Goal: Task Accomplishment & Management: Complete application form

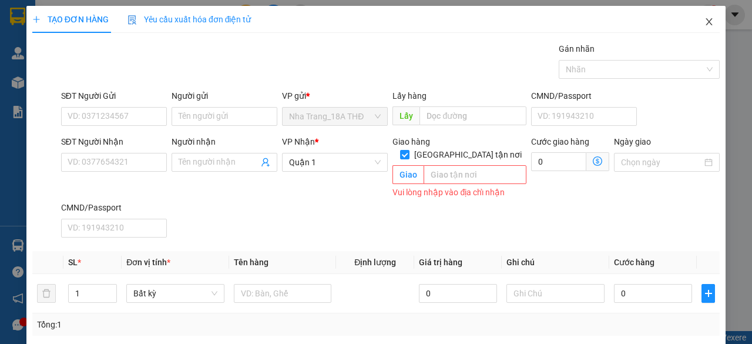
click at [705, 18] on icon "close" at bounding box center [709, 21] width 9 height 9
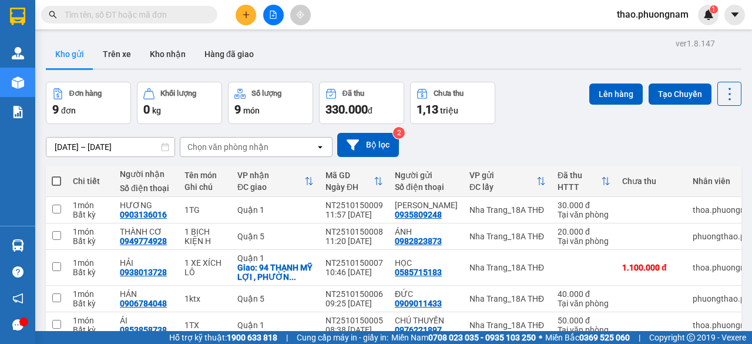
click at [128, 19] on input "text" at bounding box center [134, 14] width 139 height 13
paste input "Q52510010075"
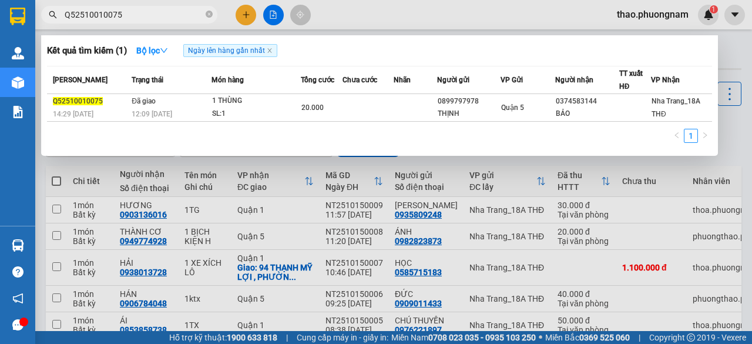
type input "Q52510010075"
click at [207, 12] on icon "close-circle" at bounding box center [209, 14] width 7 height 7
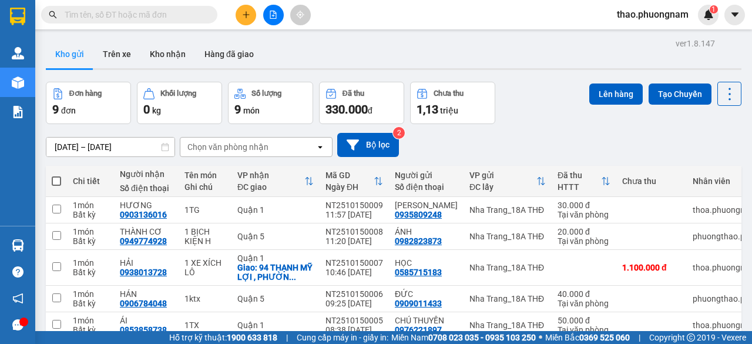
click at [197, 13] on input "text" at bounding box center [134, 14] width 139 height 13
paste input "Q52510010221"
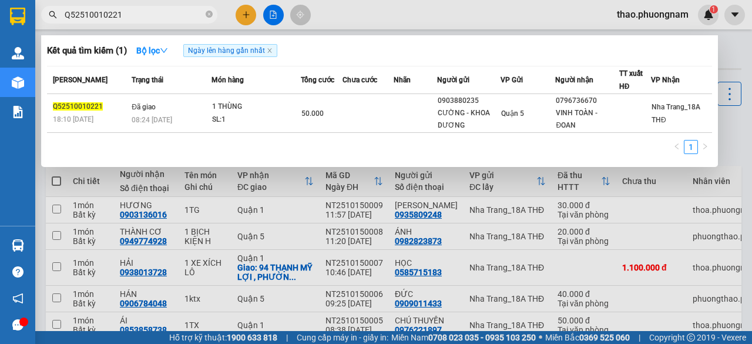
type input "Q52510010221"
click at [209, 16] on icon "close-circle" at bounding box center [209, 14] width 7 height 7
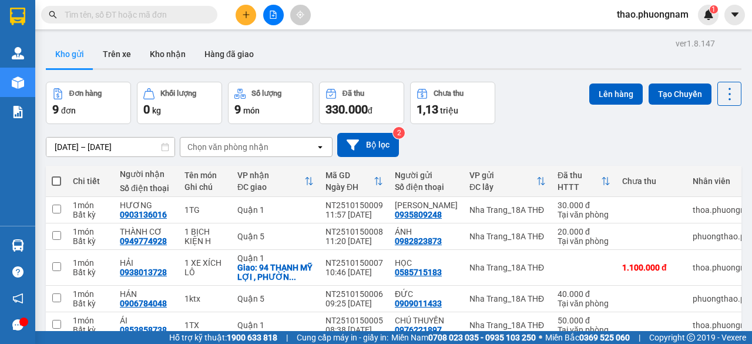
click at [181, 16] on input "text" at bounding box center [134, 14] width 139 height 13
paste input "SG2510010136"
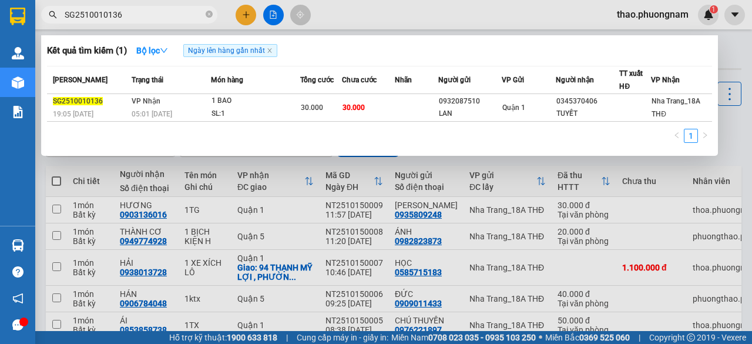
type input "SG2510010136"
click at [209, 12] on icon "close-circle" at bounding box center [209, 14] width 7 height 7
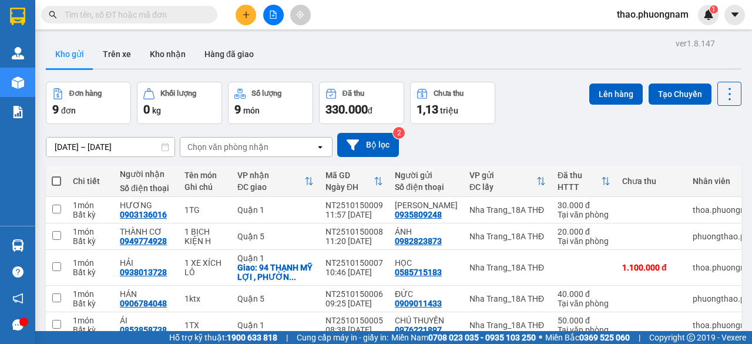
click at [175, 15] on input "text" at bounding box center [134, 14] width 139 height 13
paste input "SG2510010185"
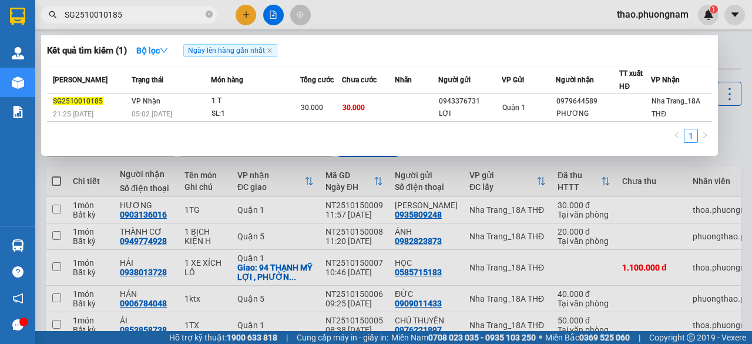
type input "SG2510010185"
click at [210, 16] on icon "close-circle" at bounding box center [209, 14] width 7 height 7
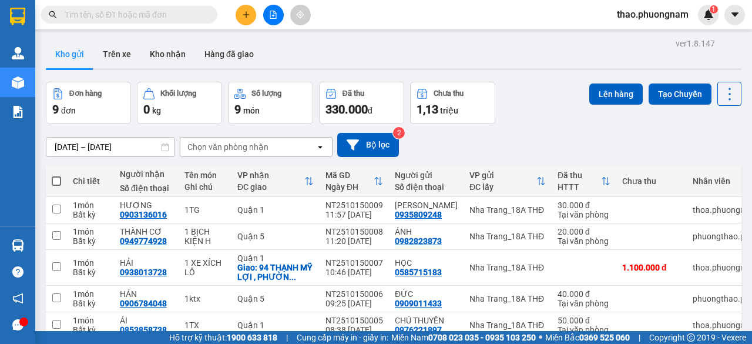
click at [177, 13] on input "text" at bounding box center [134, 14] width 139 height 13
paste input "SG2510020145"
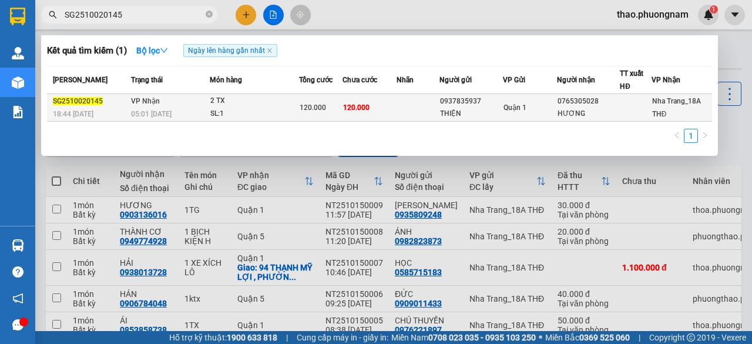
type input "SG2510020145"
click at [228, 106] on div "2 TX" at bounding box center [254, 101] width 88 height 13
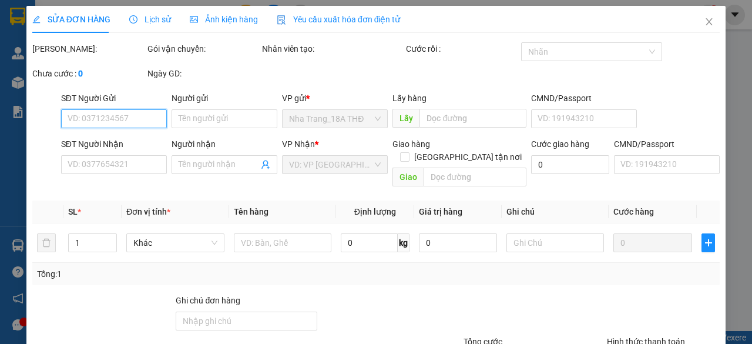
type input "0937835937"
type input "THIỆN"
type input "0765305028"
type input "HƯƠNG"
type input "120.000"
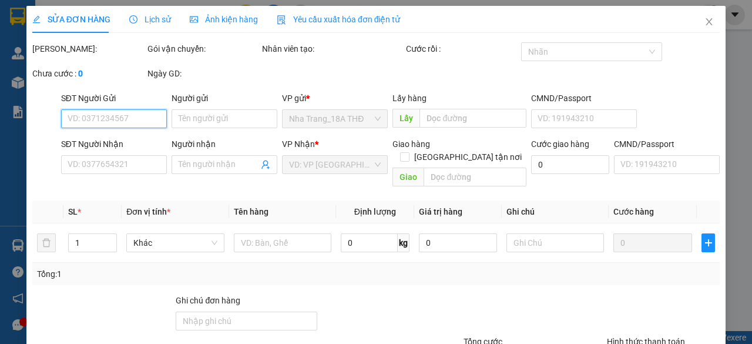
type input "120.000"
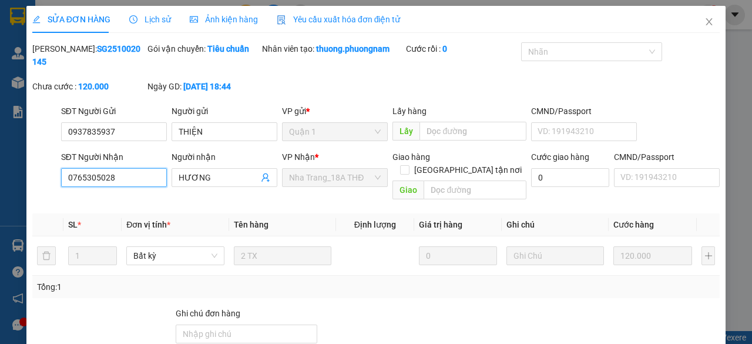
drag, startPoint x: 134, startPoint y: 176, endPoint x: 61, endPoint y: 176, distance: 72.9
click at [61, 176] on input "0765305028" at bounding box center [114, 177] width 106 height 19
click at [706, 23] on icon "close" at bounding box center [709, 21] width 6 height 7
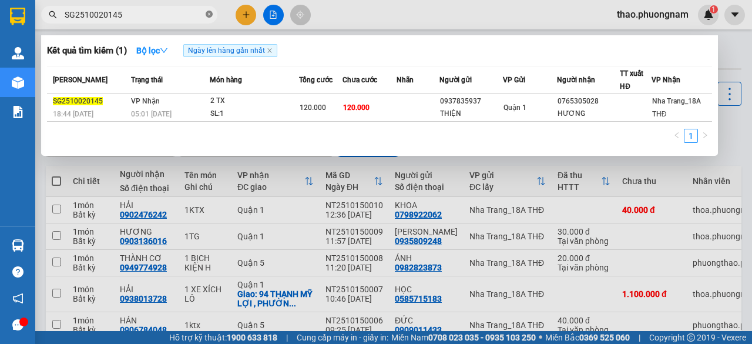
click at [207, 14] on icon "close-circle" at bounding box center [209, 14] width 7 height 7
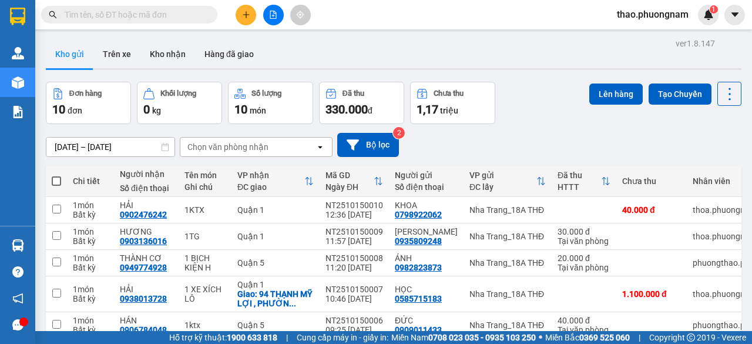
click at [181, 14] on input "text" at bounding box center [134, 14] width 139 height 13
paste input "0765305028"
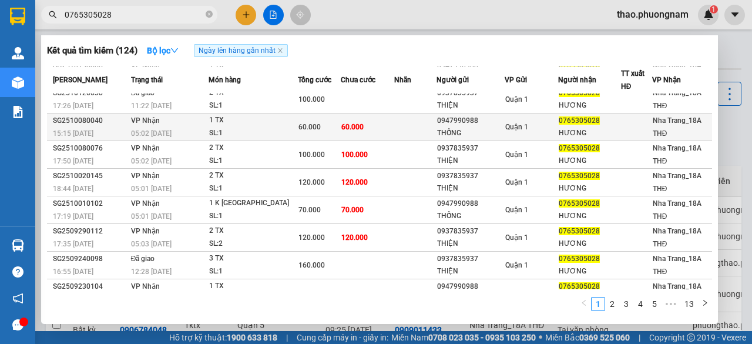
scroll to position [82, 0]
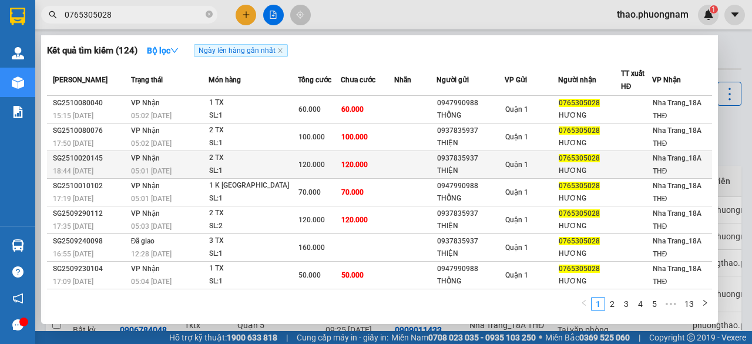
type input "0765305028"
click at [281, 157] on div "2 TX" at bounding box center [253, 158] width 88 height 13
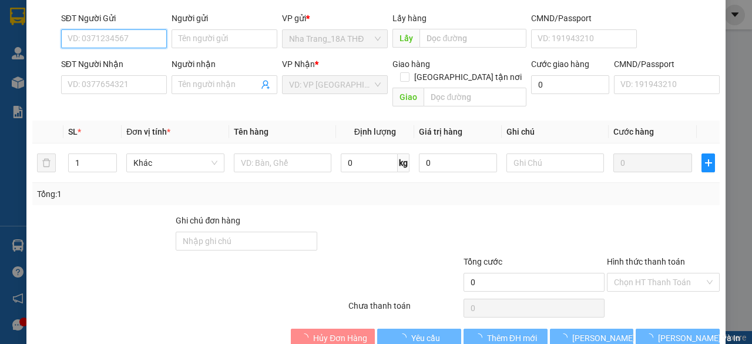
type input "0937835937"
type input "THIỆN"
type input "0765305028"
type input "HƯƠNG"
type input "120.000"
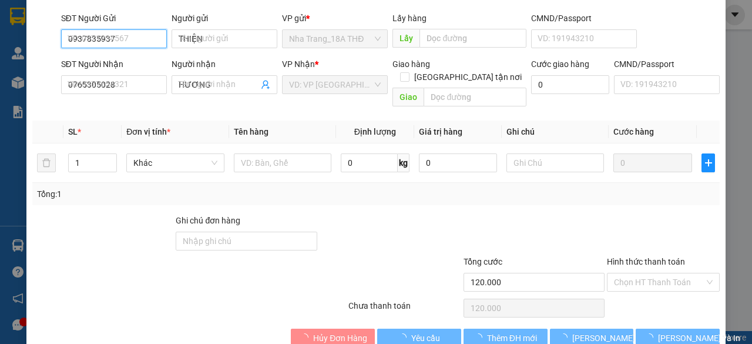
scroll to position [105, 0]
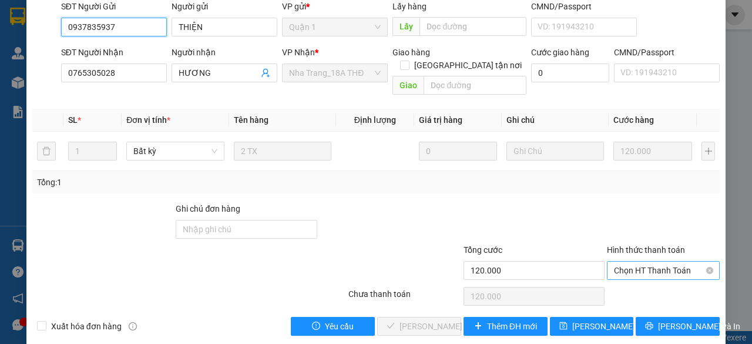
click at [648, 262] on span "Chọn HT Thanh Toán" at bounding box center [663, 271] width 99 height 18
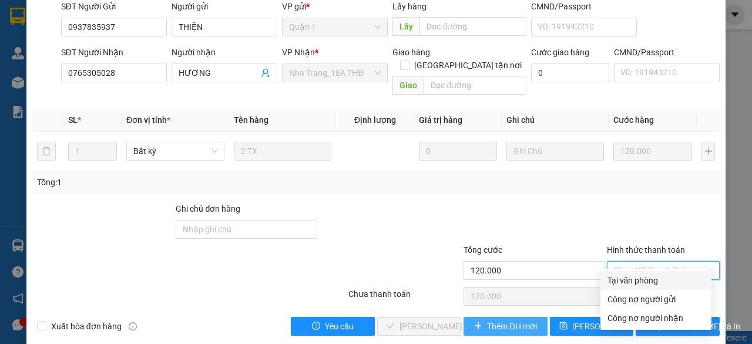
drag, startPoint x: 643, startPoint y: 278, endPoint x: 511, endPoint y: 302, distance: 133.8
click at [639, 278] on div "Tại văn phòng" at bounding box center [656, 280] width 97 height 13
type input "0"
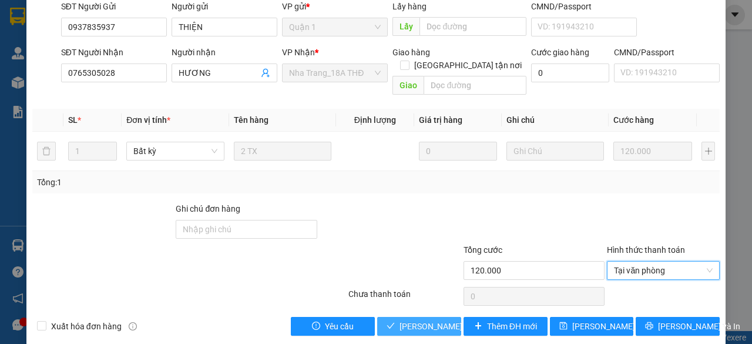
click at [400, 320] on span "Lưu và Giao hàng" at bounding box center [456, 326] width 113 height 13
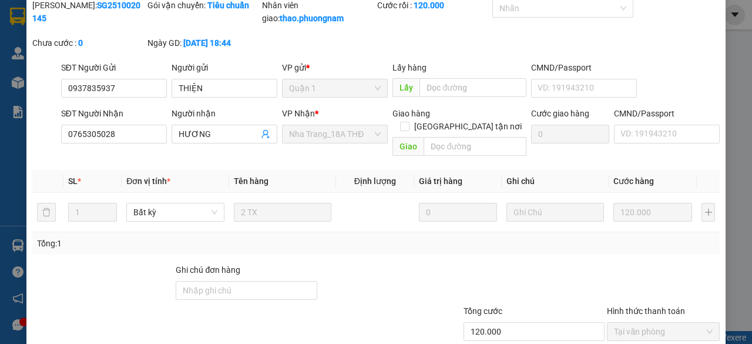
scroll to position [0, 0]
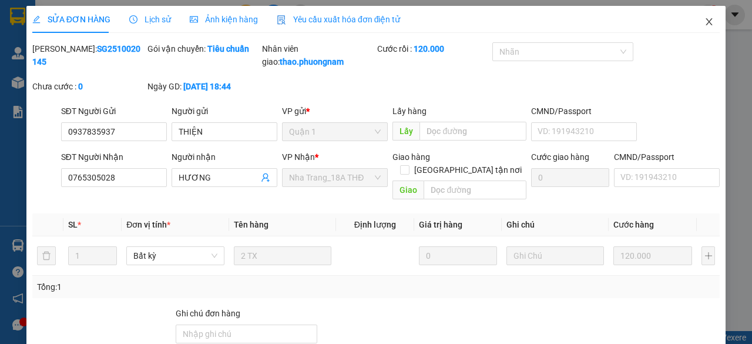
click at [705, 25] on icon "close" at bounding box center [709, 21] width 9 height 9
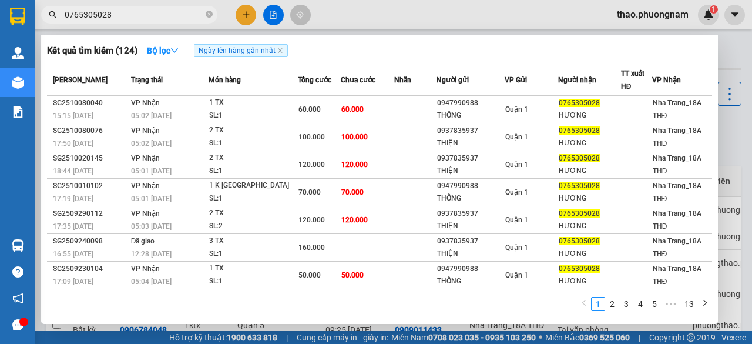
drag, startPoint x: 208, startPoint y: 14, endPoint x: 199, endPoint y: 12, distance: 9.6
click at [208, 15] on icon "close-circle" at bounding box center [209, 14] width 7 height 7
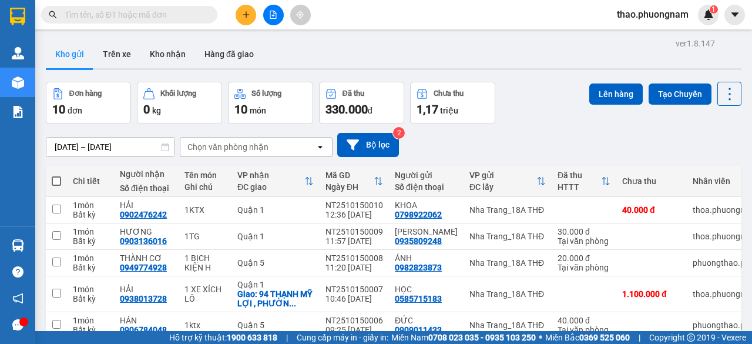
click at [193, 12] on input "text" at bounding box center [134, 14] width 139 height 13
paste input "Q52510030082"
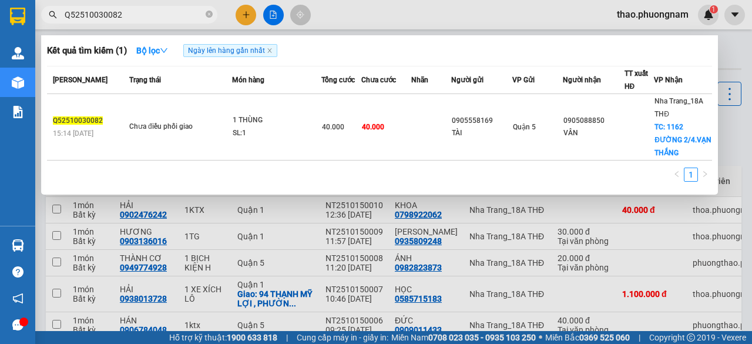
type input "Q52510030082"
click at [206, 10] on span at bounding box center [209, 14] width 7 height 11
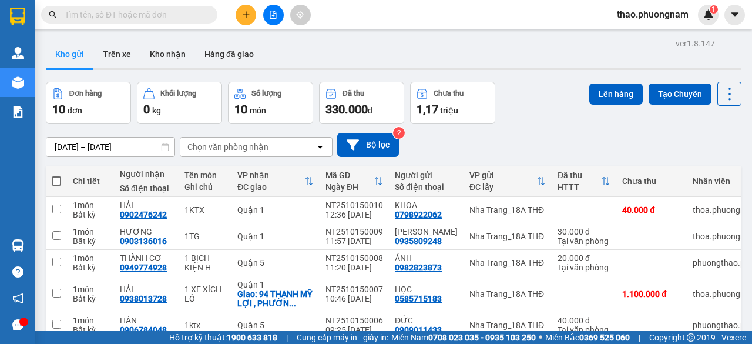
click at [197, 15] on input "text" at bounding box center [134, 14] width 139 height 13
paste input "Q52510030097"
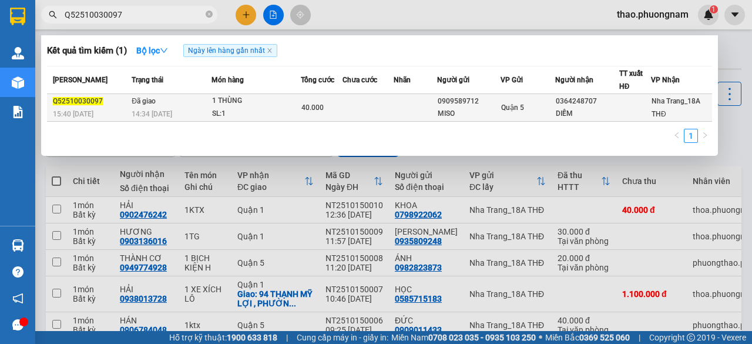
type input "Q52510030097"
click at [306, 106] on span "40.000" at bounding box center [312, 107] width 22 height 8
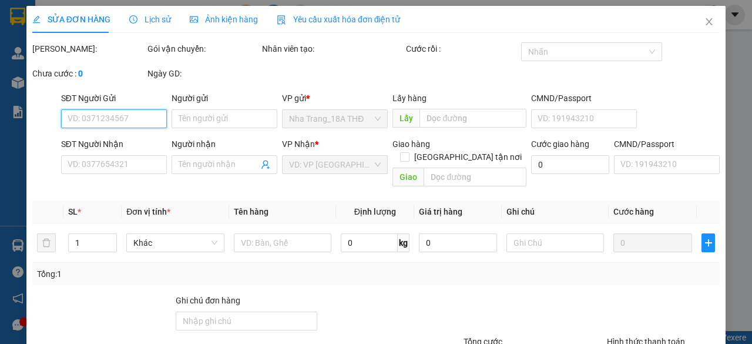
type input "0909589712"
type input "MISO"
type input "0364248707"
type input "DIỄM"
type input "40.000"
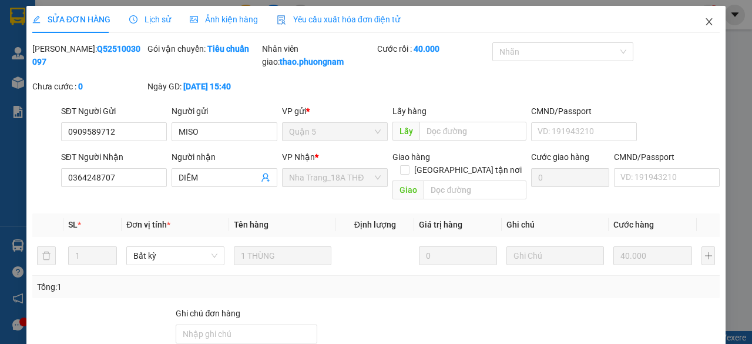
click at [706, 21] on icon "close" at bounding box center [709, 21] width 6 height 7
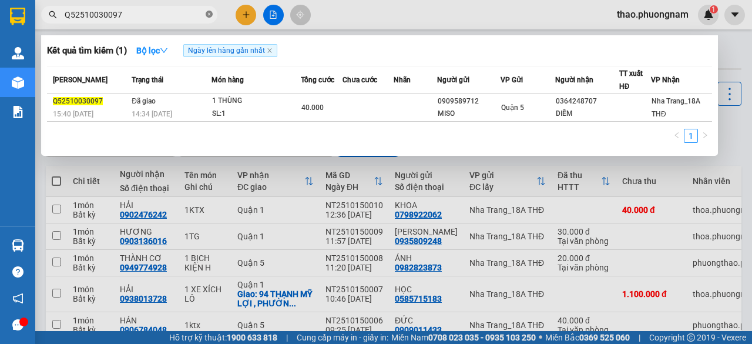
click at [209, 16] on icon "close-circle" at bounding box center [209, 14] width 7 height 7
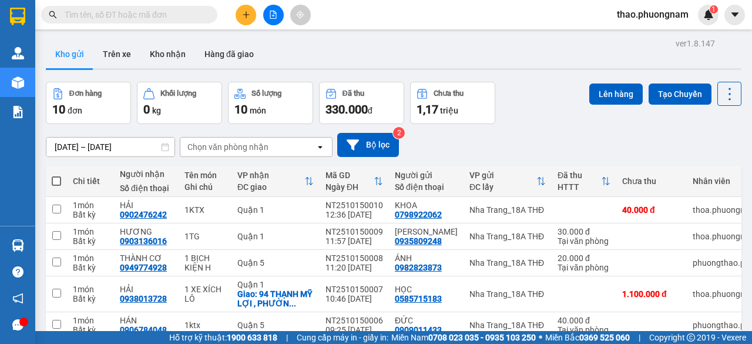
click at [200, 19] on input "text" at bounding box center [134, 14] width 139 height 13
paste input "Q52510030118"
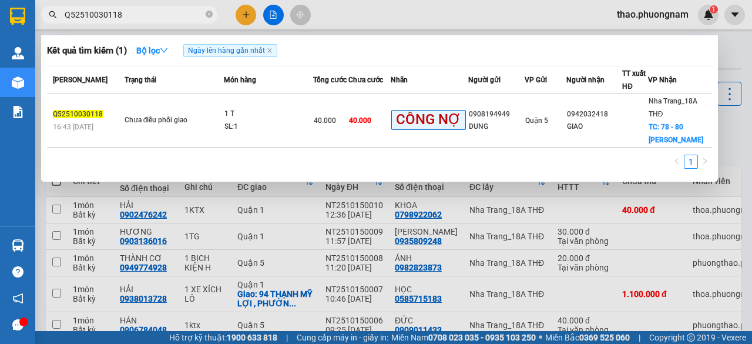
type input "Q52510030118"
click at [211, 15] on icon "close-circle" at bounding box center [209, 14] width 7 height 7
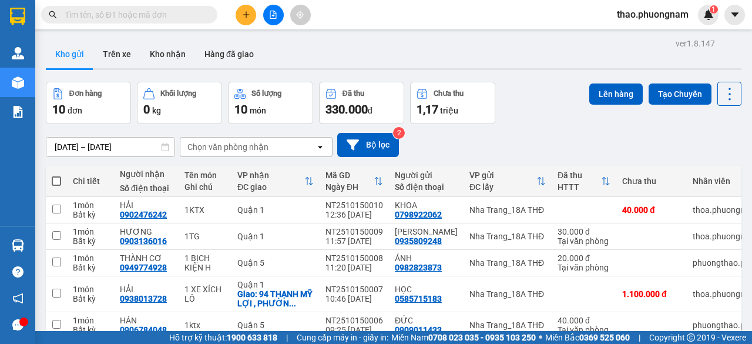
click at [189, 12] on input "text" at bounding box center [134, 14] width 139 height 13
paste input "Q52510030197"
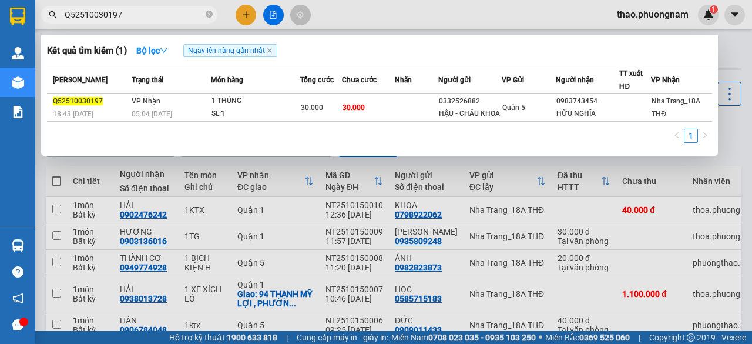
type input "Q52510030197"
click at [206, 12] on icon "close-circle" at bounding box center [209, 14] width 7 height 7
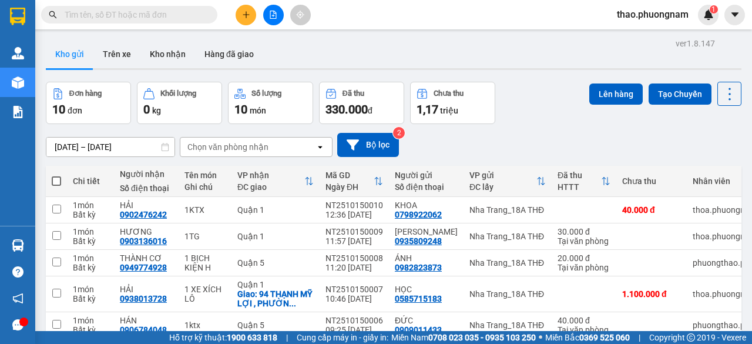
click at [201, 14] on input "text" at bounding box center [134, 14] width 139 height 13
click at [160, 16] on input "text" at bounding box center [134, 14] width 139 height 13
paste input "Q52510030201"
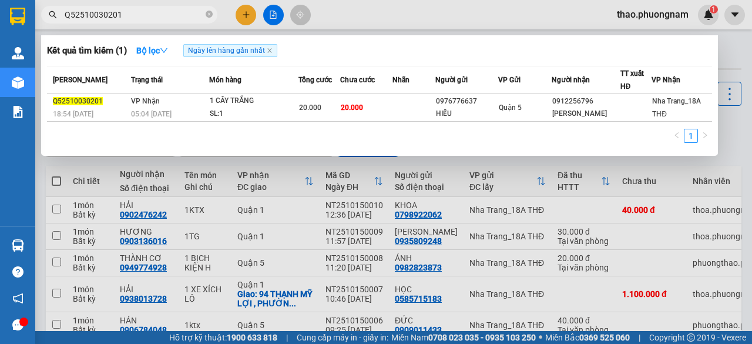
type input "Q52510030201"
click at [207, 16] on icon "close-circle" at bounding box center [209, 14] width 7 height 7
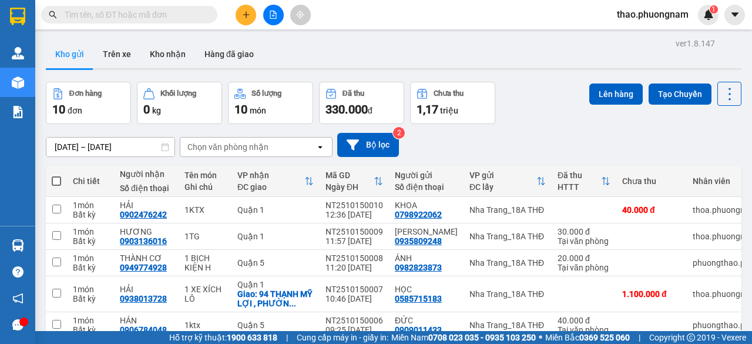
click at [186, 16] on input "text" at bounding box center [134, 14] width 139 height 13
paste input "SG2510030030"
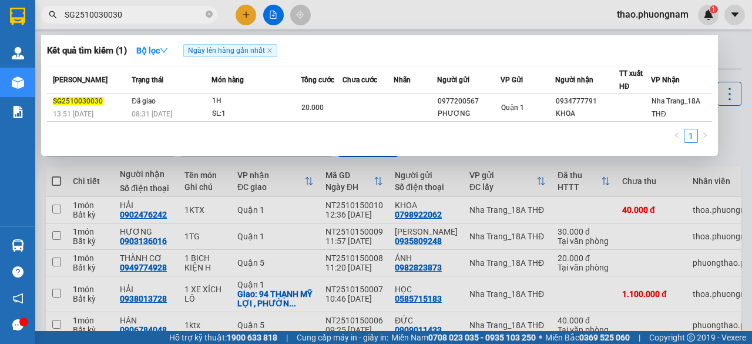
type input "SG2510030030"
click at [209, 14] on icon "close-circle" at bounding box center [209, 14] width 7 height 7
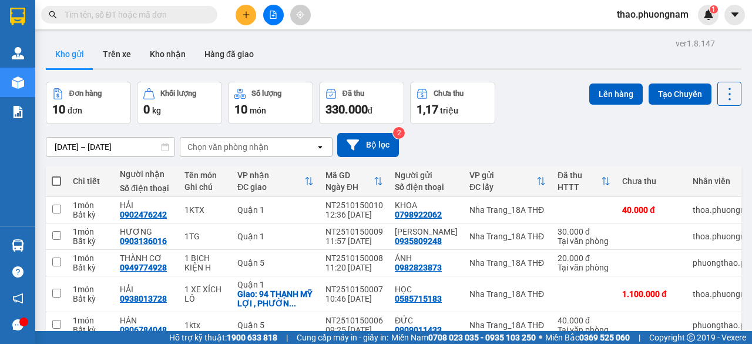
click at [196, 11] on input "text" at bounding box center [134, 14] width 139 height 13
paste input "SG2510030131"
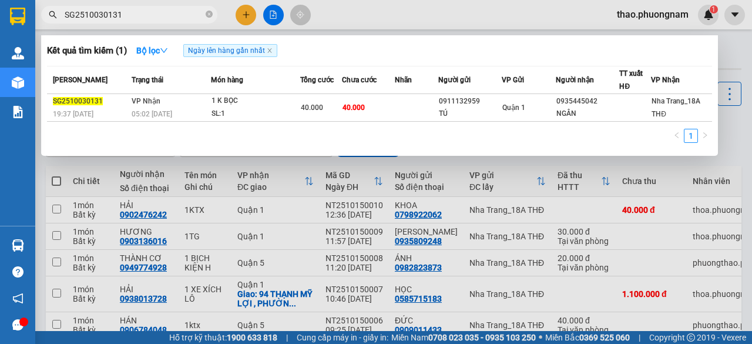
type input "SG2510030131"
drag, startPoint x: 209, startPoint y: 12, endPoint x: 191, endPoint y: 12, distance: 17.6
click at [209, 12] on icon "close-circle" at bounding box center [209, 14] width 7 height 7
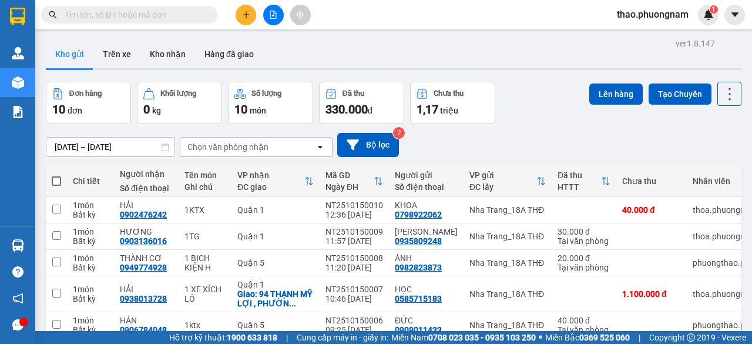
click at [181, 12] on input "text" at bounding box center [134, 14] width 139 height 13
paste input "Q52510040114"
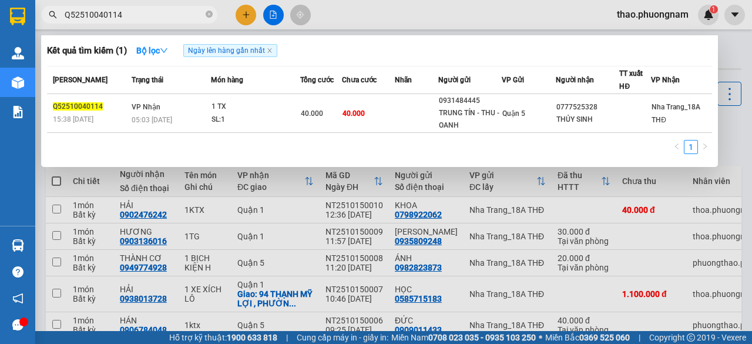
type input "Q52510040114"
click at [208, 14] on icon "close-circle" at bounding box center [209, 14] width 7 height 7
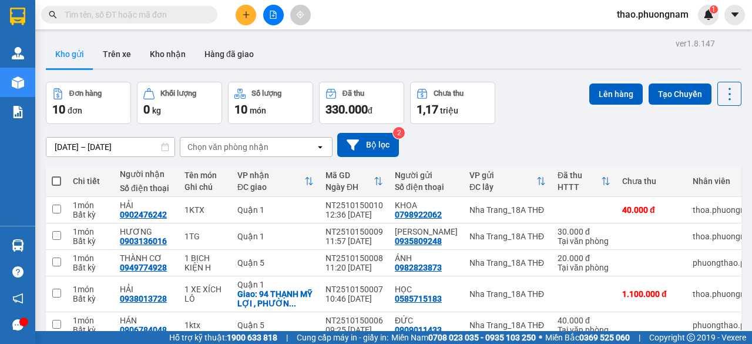
click at [201, 15] on input "text" at bounding box center [134, 14] width 139 height 13
paste input "Q52510040207"
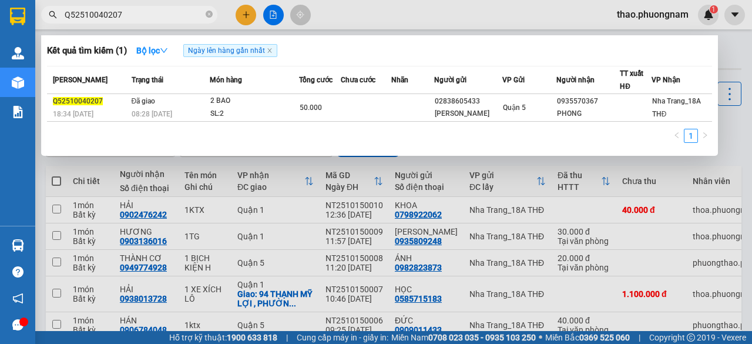
type input "Q52510040207"
click at [210, 15] on icon "close-circle" at bounding box center [209, 14] width 7 height 7
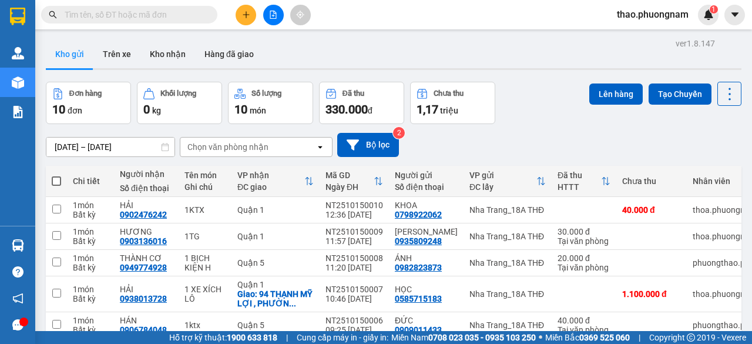
click at [198, 12] on input "text" at bounding box center [134, 14] width 139 height 13
paste input "Q52510060065"
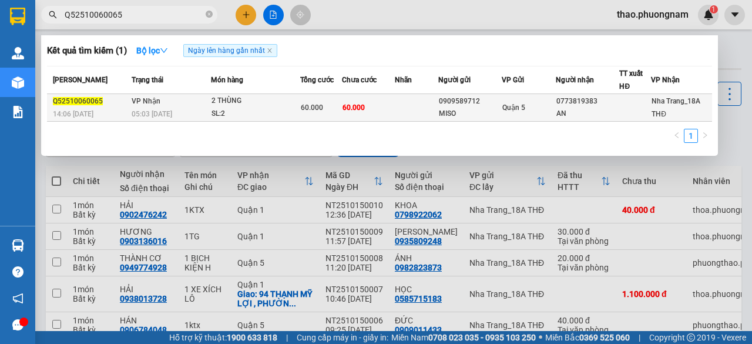
type input "Q52510060065"
click at [344, 109] on span "60.000" at bounding box center [354, 107] width 22 height 8
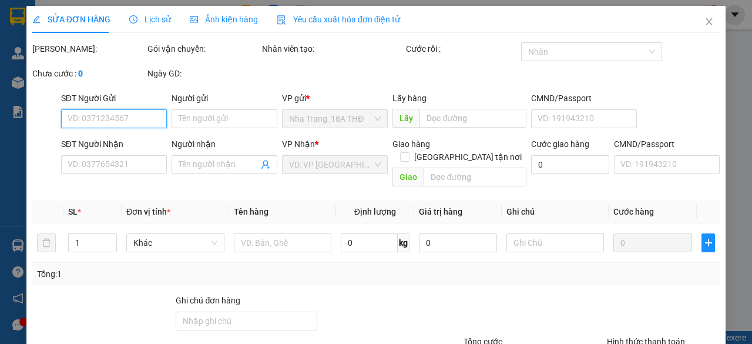
type input "0909589712"
type input "MISO"
type input "0773819383"
type input "AN"
type input "60.000"
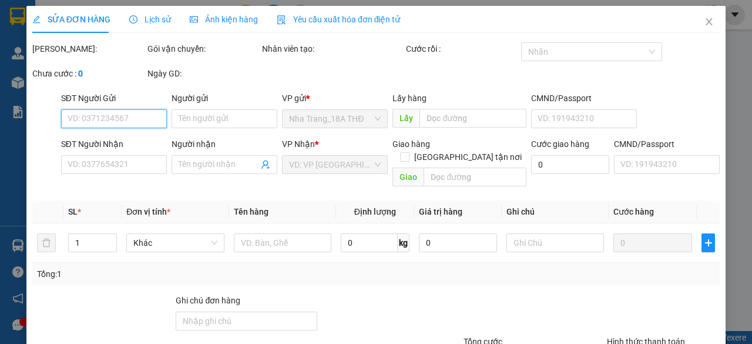
type input "60.000"
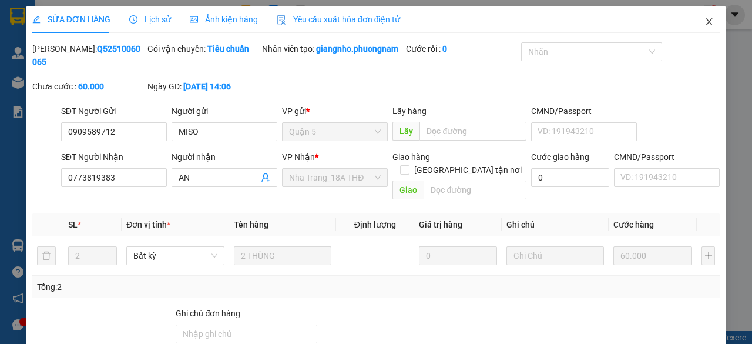
click at [706, 23] on icon "close" at bounding box center [709, 21] width 6 height 7
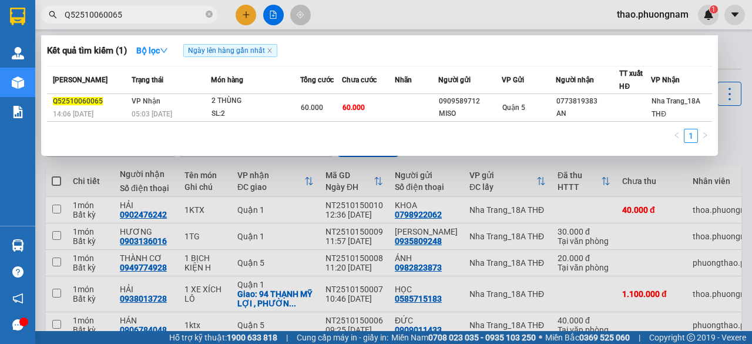
click at [175, 16] on input "Q52510060065" at bounding box center [134, 14] width 139 height 13
click at [208, 11] on icon "close-circle" at bounding box center [209, 14] width 7 height 7
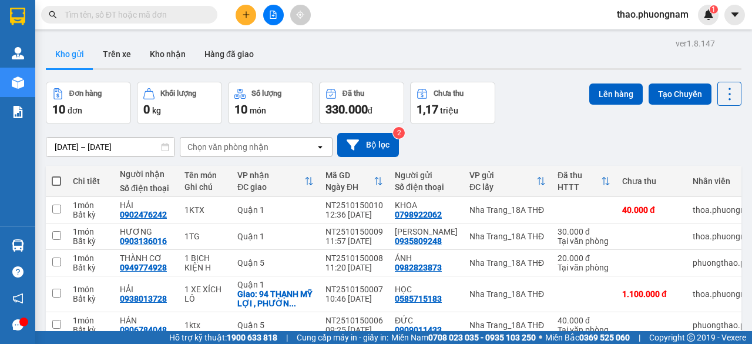
click at [200, 14] on input "text" at bounding box center [134, 14] width 139 height 13
paste input "Q52510060183"
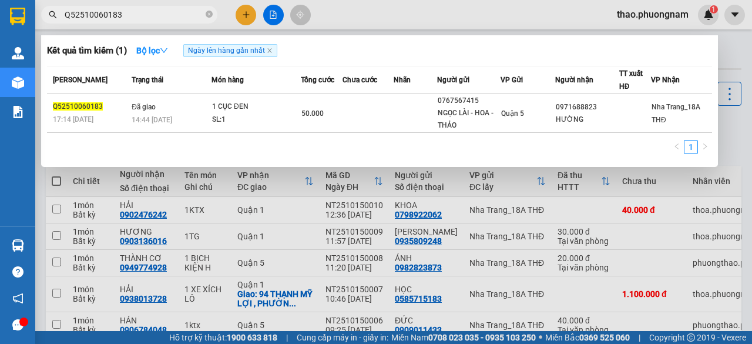
type input "Q52510060183"
click at [212, 12] on icon "close-circle" at bounding box center [209, 14] width 7 height 7
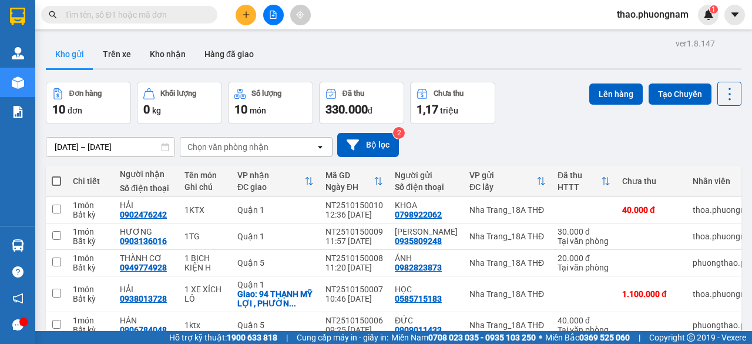
click at [177, 13] on input "text" at bounding box center [134, 14] width 139 height 13
paste input "Q52510070147"
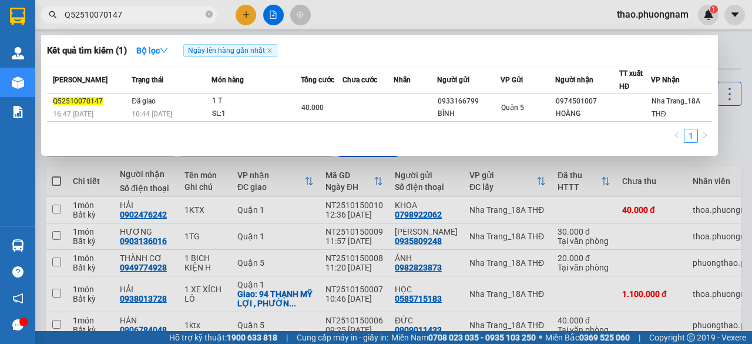
type input "Q52510070147"
click at [209, 12] on icon "close-circle" at bounding box center [209, 14] width 7 height 7
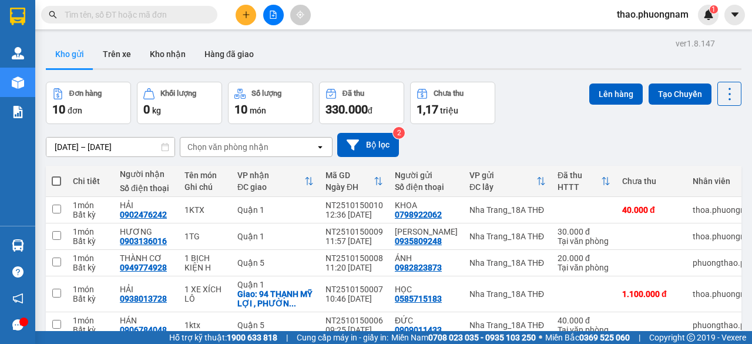
click at [186, 19] on input "text" at bounding box center [134, 14] width 139 height 13
paste input "SG2510070124"
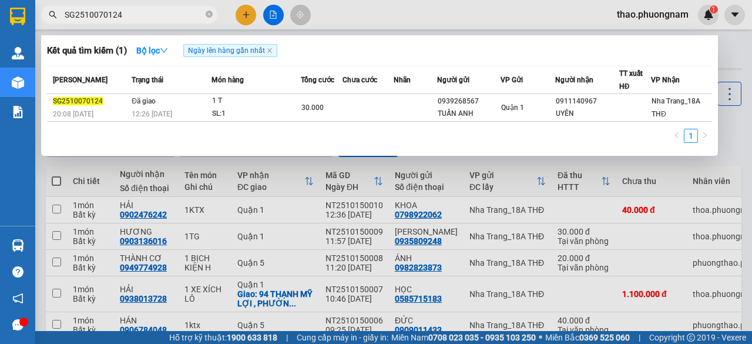
type input "SG2510070124"
click at [207, 14] on icon "close-circle" at bounding box center [209, 14] width 7 height 7
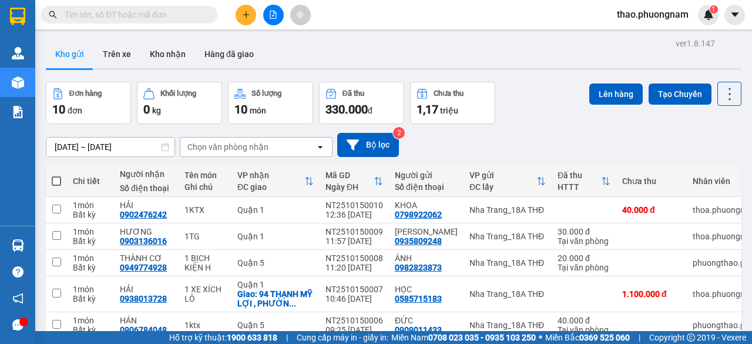
click at [191, 14] on input "text" at bounding box center [134, 14] width 139 height 13
paste input "Q52510090047"
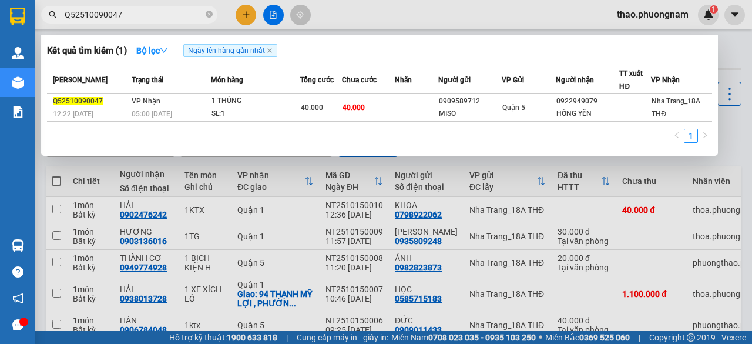
type input "Q52510090047"
drag, startPoint x: 209, startPoint y: 12, endPoint x: 195, endPoint y: 15, distance: 14.3
click at [206, 12] on icon "close-circle" at bounding box center [209, 14] width 7 height 7
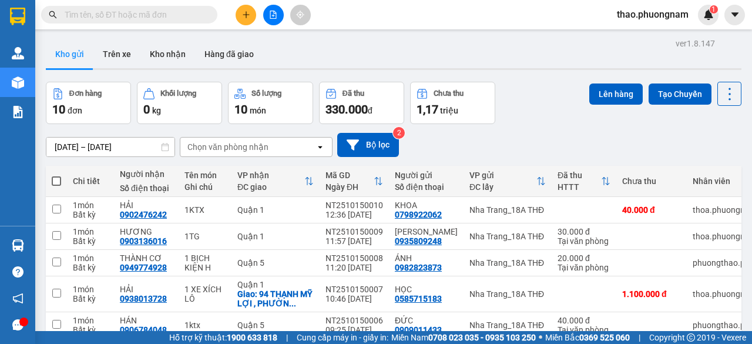
click at [140, 18] on input "text" at bounding box center [134, 14] width 139 height 13
paste input "SG2510090036"
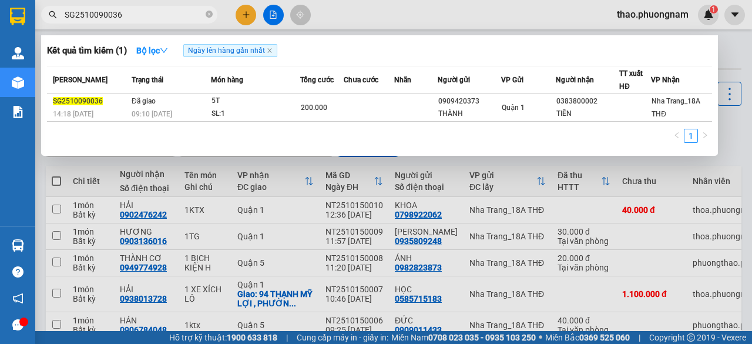
type input "SG2510090036"
click at [208, 9] on span at bounding box center [209, 14] width 7 height 11
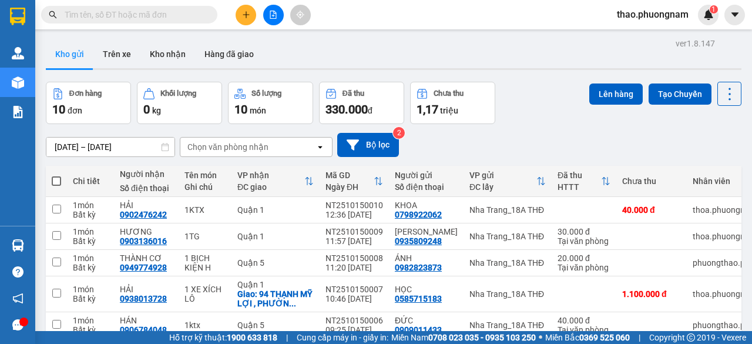
click at [184, 17] on input "text" at bounding box center [134, 14] width 139 height 13
paste input "SG2510090068"
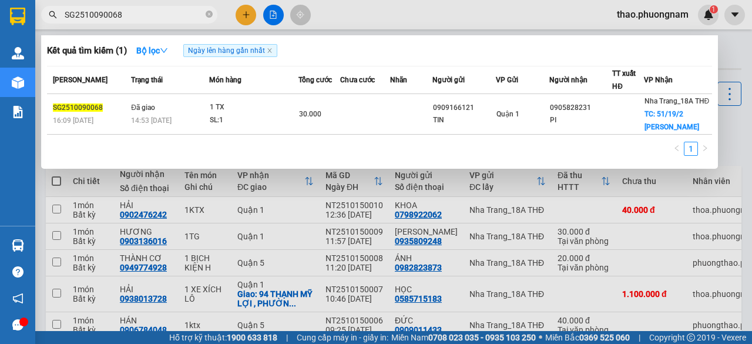
type input "SG2510090068"
click at [209, 13] on icon "close-circle" at bounding box center [209, 14] width 7 height 7
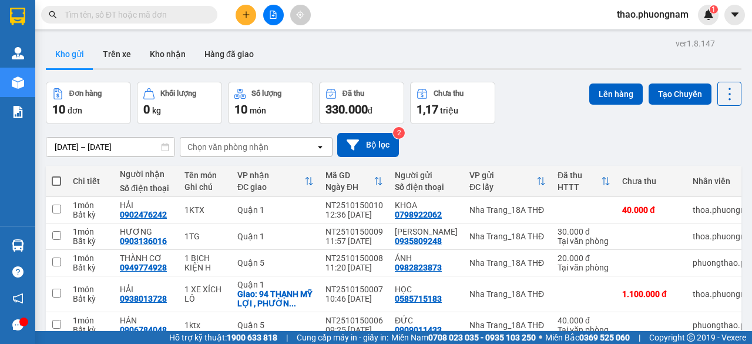
click at [189, 12] on input "text" at bounding box center [134, 14] width 139 height 13
paste input "SG2510090078"
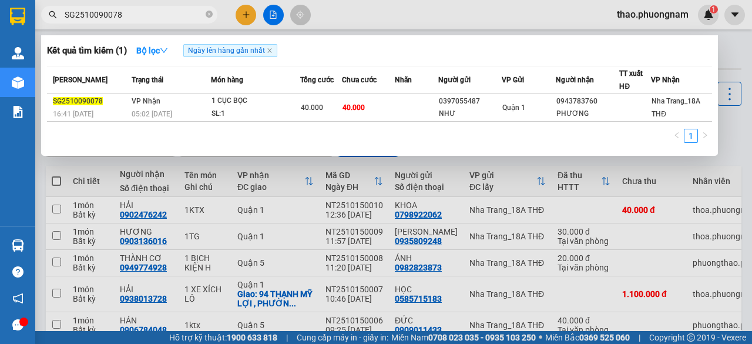
type input "SG2510090078"
click at [206, 16] on icon "close-circle" at bounding box center [209, 14] width 7 height 7
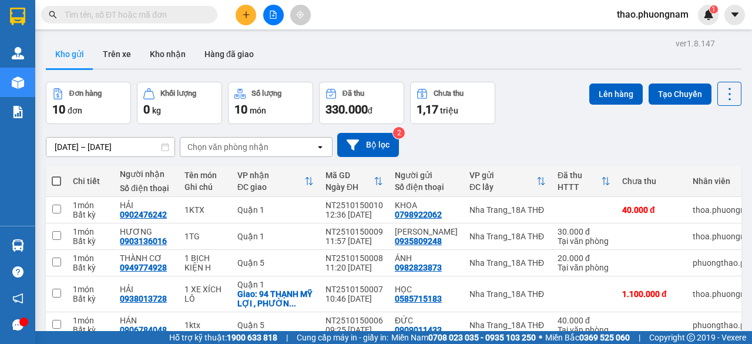
click at [123, 14] on input "text" at bounding box center [134, 14] width 139 height 13
paste input "Q52510100095"
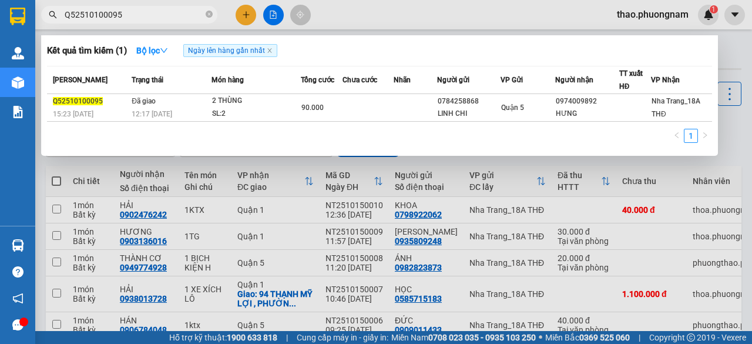
type input "Q52510100095"
click at [206, 14] on icon "close-circle" at bounding box center [209, 14] width 7 height 7
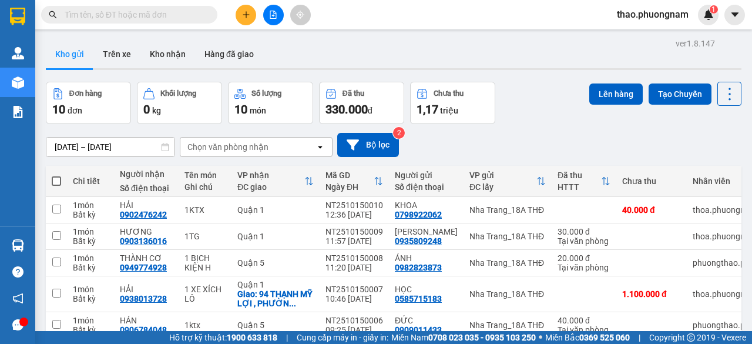
click at [202, 17] on input "text" at bounding box center [134, 14] width 139 height 13
paste input "Q52510100134"
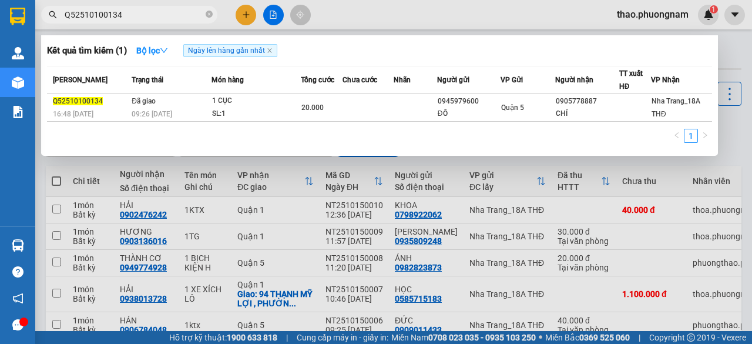
type input "Q52510100134"
click at [206, 15] on icon "close-circle" at bounding box center [209, 14] width 7 height 7
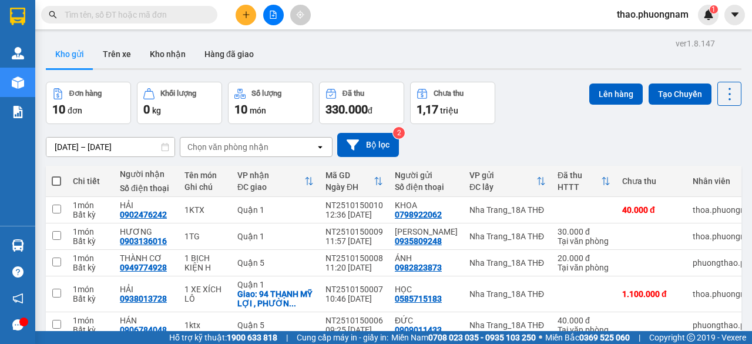
click at [195, 14] on input "text" at bounding box center [134, 14] width 139 height 13
paste input "SG2510100012"
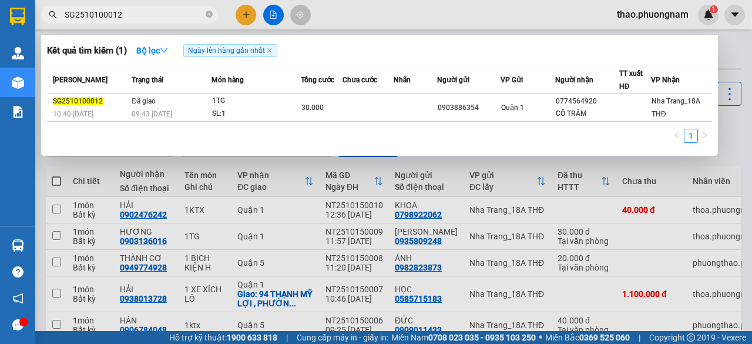
type input "SG2510100012"
click at [210, 14] on icon "close-circle" at bounding box center [209, 14] width 7 height 7
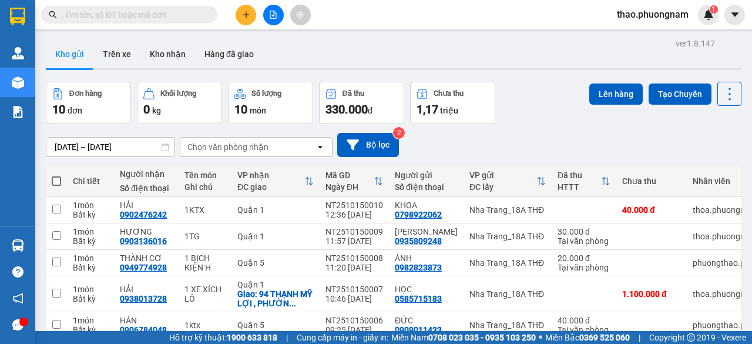
click at [179, 17] on input "text" at bounding box center [134, 14] width 139 height 13
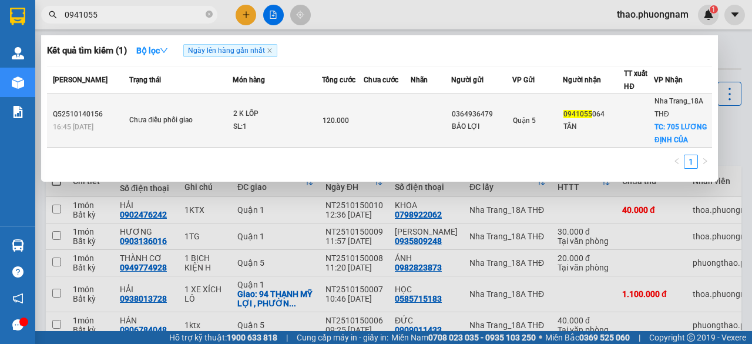
type input "0941055"
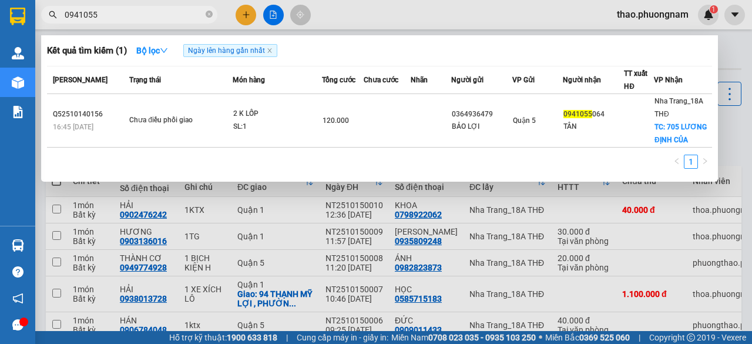
click at [408, 128] on td at bounding box center [387, 120] width 47 height 53
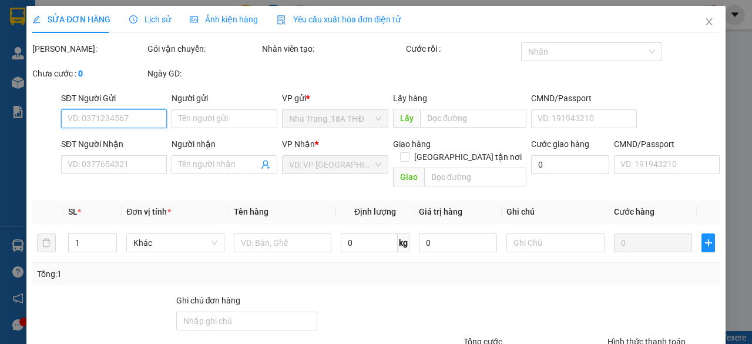
type input "0364936479"
type input "BẢO LỢI"
type input "0941055064"
type input "TÂN"
checkbox input "true"
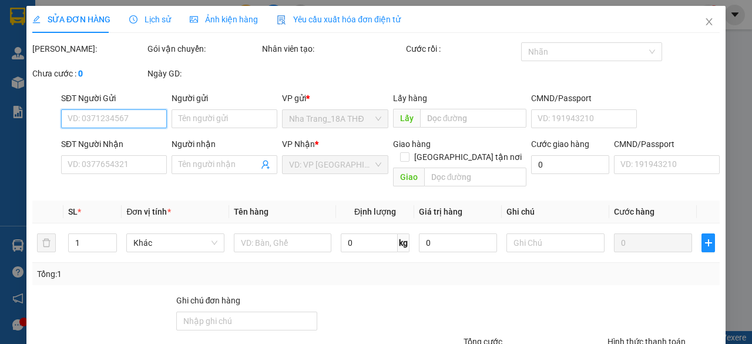
type input "705 LƯƠNG ĐỊNH CỦA"
type input "120.000"
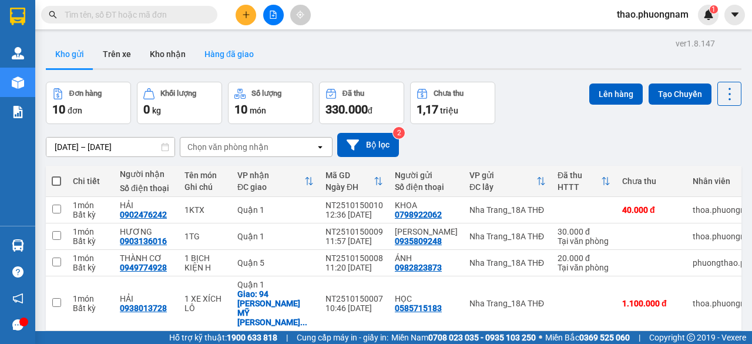
click at [230, 53] on button "Hàng đã giao" at bounding box center [229, 54] width 68 height 28
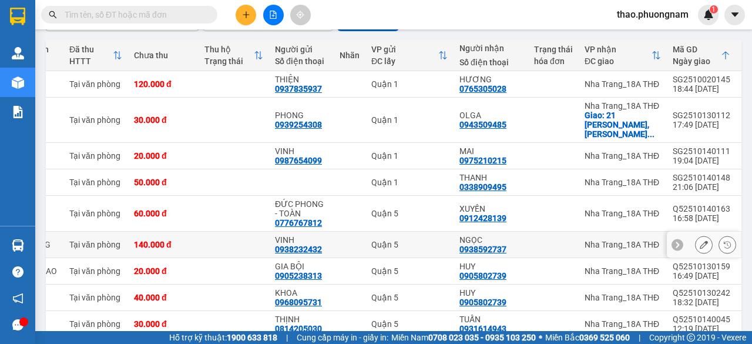
scroll to position [108, 0]
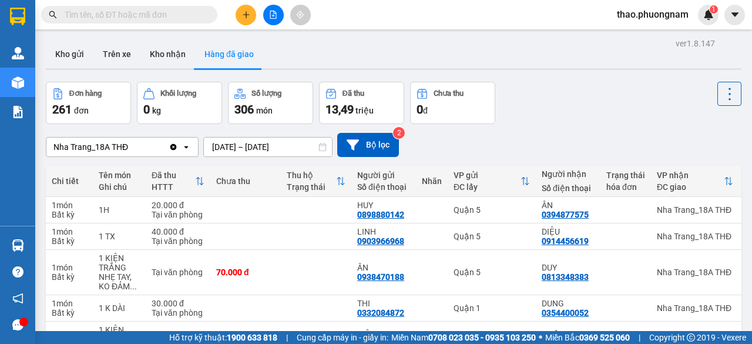
click at [173, 14] on input "text" at bounding box center [134, 14] width 139 height 13
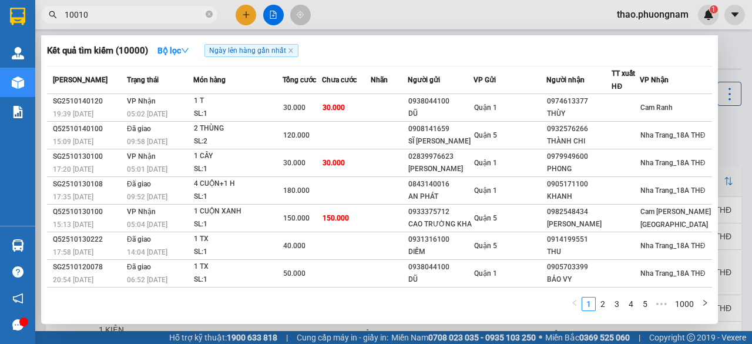
type input "100102"
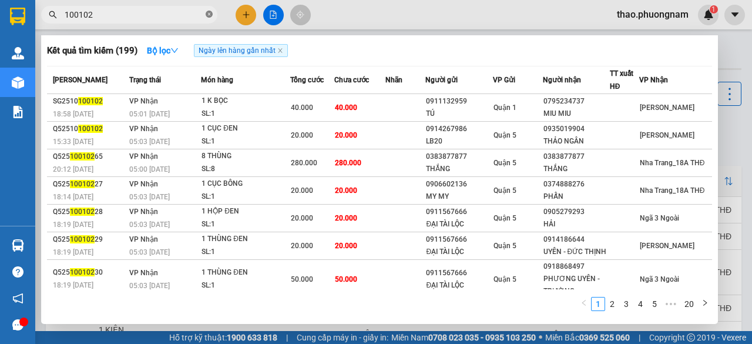
click at [206, 16] on icon "close-circle" at bounding box center [209, 14] width 7 height 7
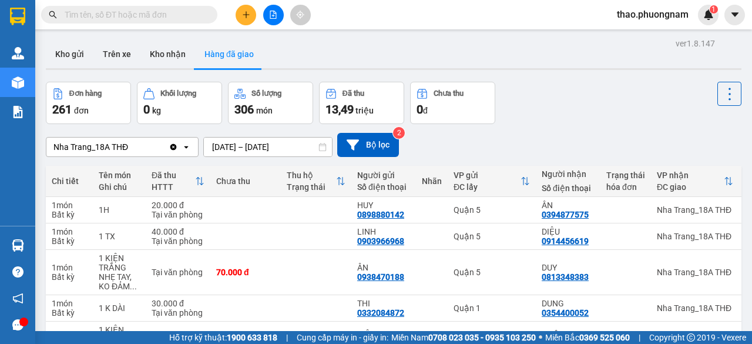
click at [134, 16] on input "text" at bounding box center [134, 14] width 139 height 13
paste input "SG2510100012"
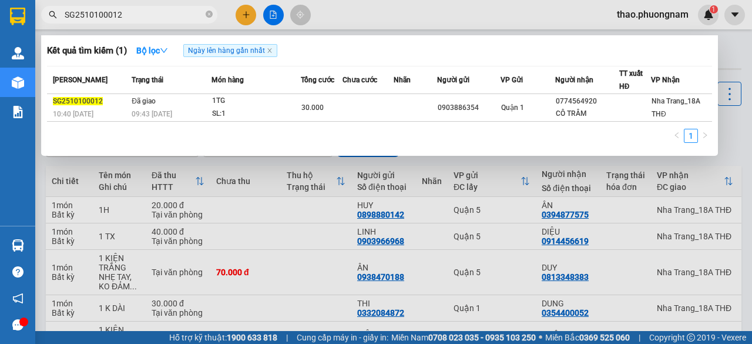
type input "SG2510100012"
click at [207, 14] on icon "close-circle" at bounding box center [209, 14] width 7 height 7
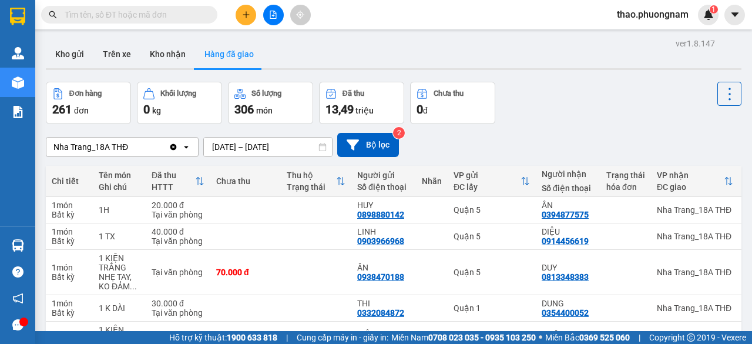
click at [190, 10] on input "text" at bounding box center [134, 14] width 139 height 13
paste input "SG2510100020"
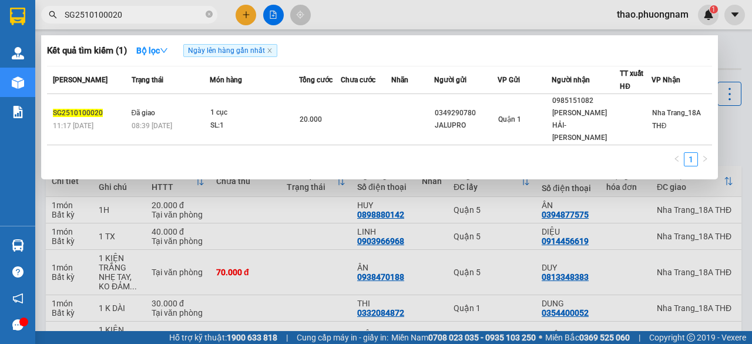
type input "SG2510100020"
click at [208, 11] on span at bounding box center [209, 14] width 7 height 11
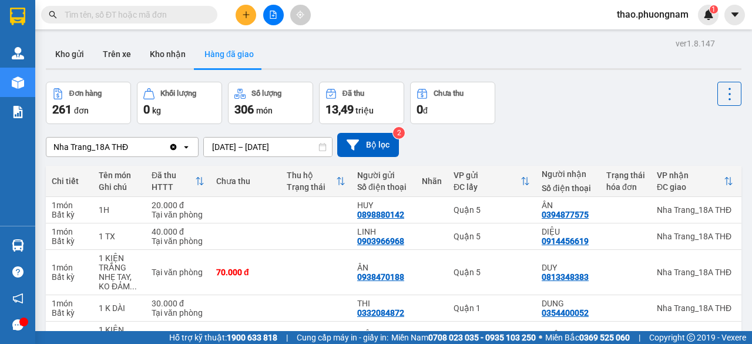
click at [195, 12] on input "text" at bounding box center [134, 14] width 139 height 13
paste input "SG2510100046"
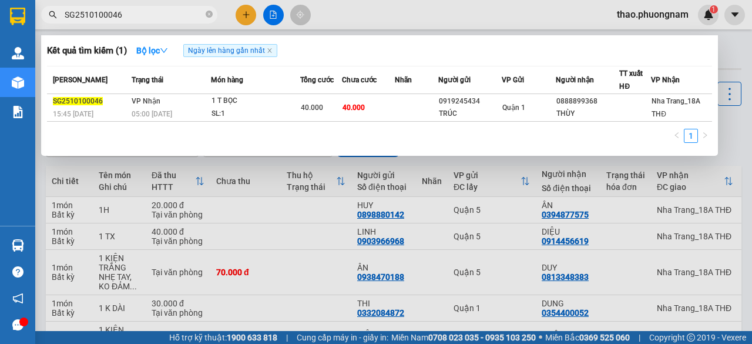
type input "SG2510100046"
click at [212, 14] on icon "close-circle" at bounding box center [209, 14] width 7 height 7
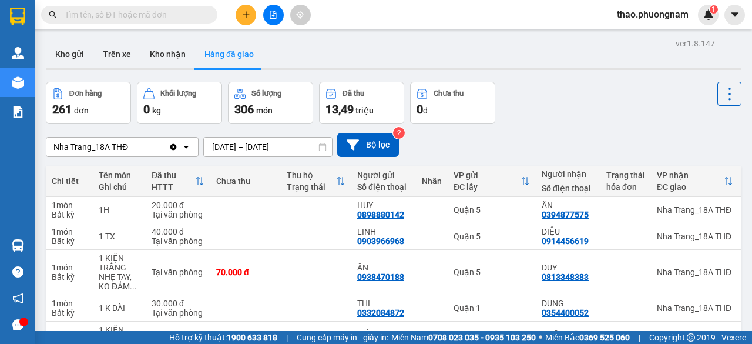
click at [181, 16] on input "text" at bounding box center [134, 14] width 139 height 13
paste input "Q52510010151"
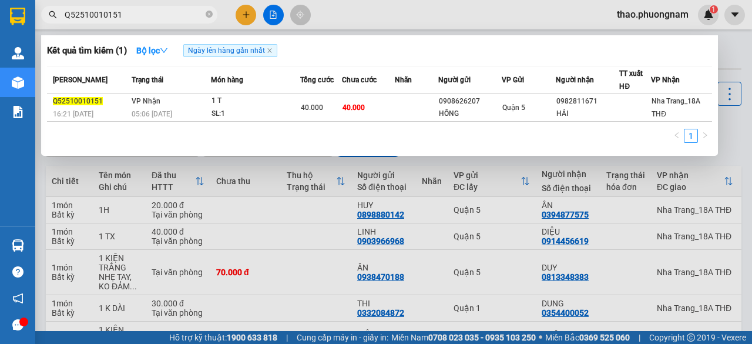
type input "Q52510010151"
click at [208, 16] on icon "close-circle" at bounding box center [209, 14] width 7 height 7
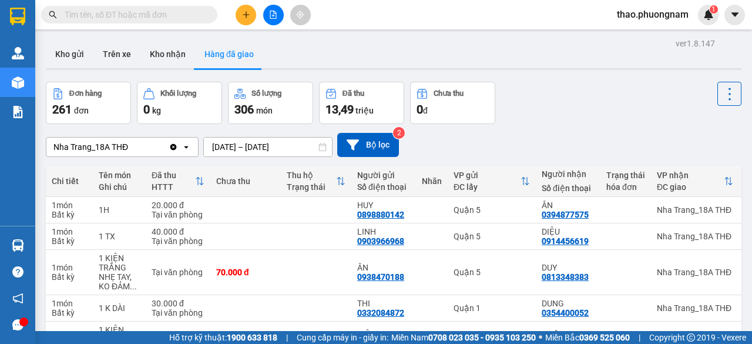
click at [178, 19] on input "text" at bounding box center [134, 14] width 139 height 13
paste input "Q52510070035"
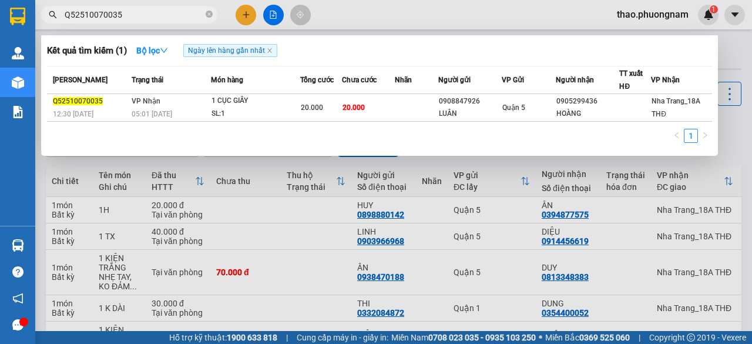
type input "Q52510070035"
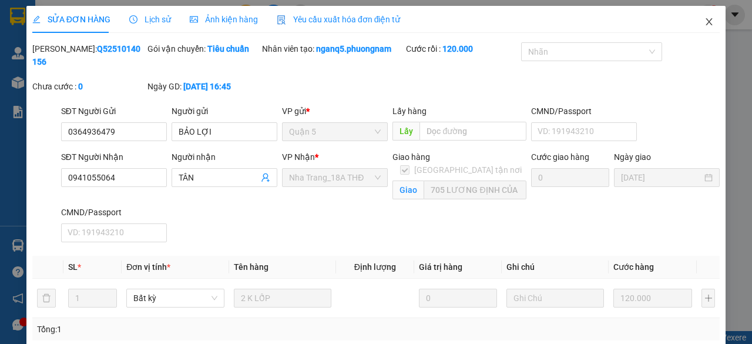
click at [706, 19] on icon "close" at bounding box center [709, 21] width 6 height 7
click at [705, 21] on div "1" at bounding box center [708, 15] width 21 height 21
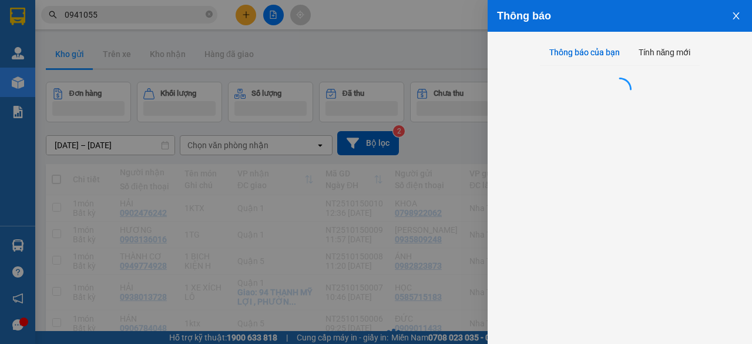
click at [701, 20] on div "Thông báo Thông báo của bạn Tính năng mới" at bounding box center [376, 172] width 752 height 344
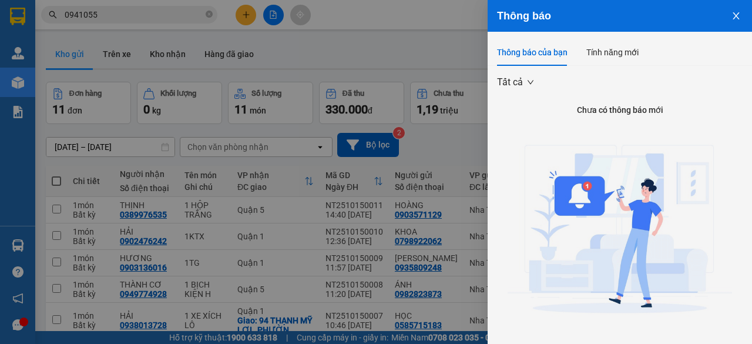
click at [208, 12] on div at bounding box center [376, 172] width 752 height 344
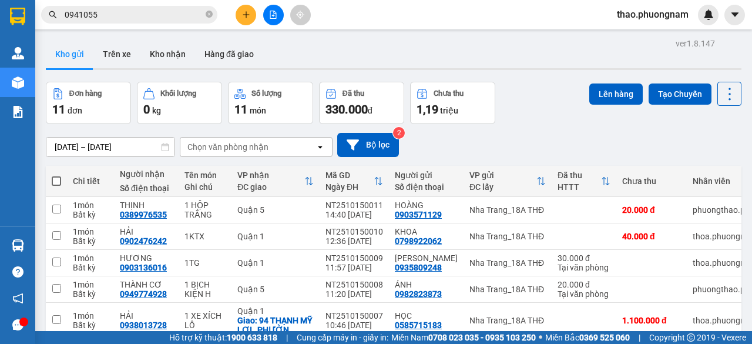
click at [210, 15] on icon "close-circle" at bounding box center [209, 14] width 7 height 7
click at [200, 14] on input "text" at bounding box center [134, 14] width 139 height 13
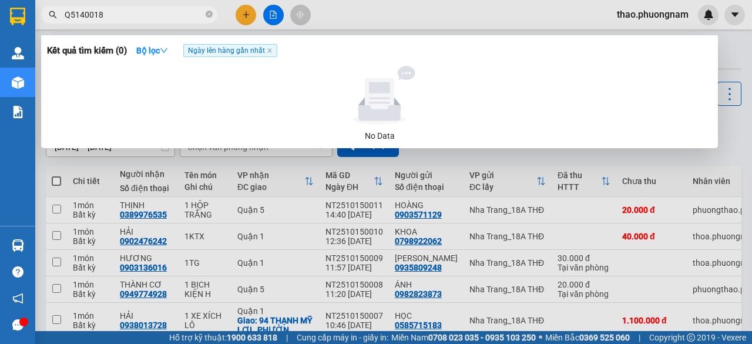
click at [76, 15] on input "Q5140018" at bounding box center [134, 14] width 139 height 13
click at [105, 11] on input "140018" at bounding box center [134, 14] width 139 height 13
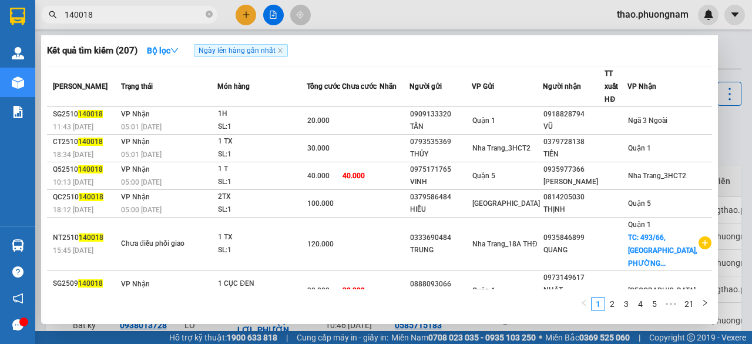
type input "140018"
drag, startPoint x: 206, startPoint y: 14, endPoint x: 212, endPoint y: 2, distance: 12.9
click at [206, 14] on icon "close-circle" at bounding box center [209, 14] width 7 height 7
